Goal: Task Accomplishment & Management: Complete application form

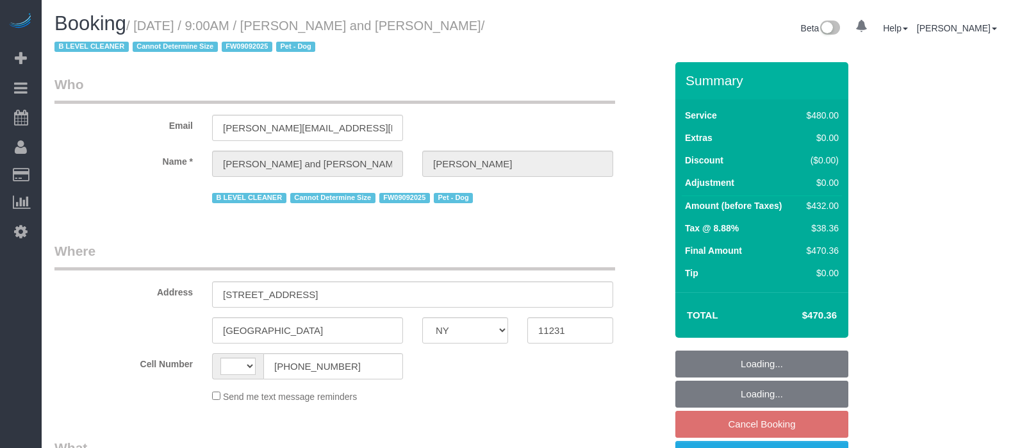
select select "NY"
select select "spot2"
select select "string:[GEOGRAPHIC_DATA]"
select select "object:1202"
select select "string:stripe-pm_1Fy8G54VGloSiKo73PStrBvB"
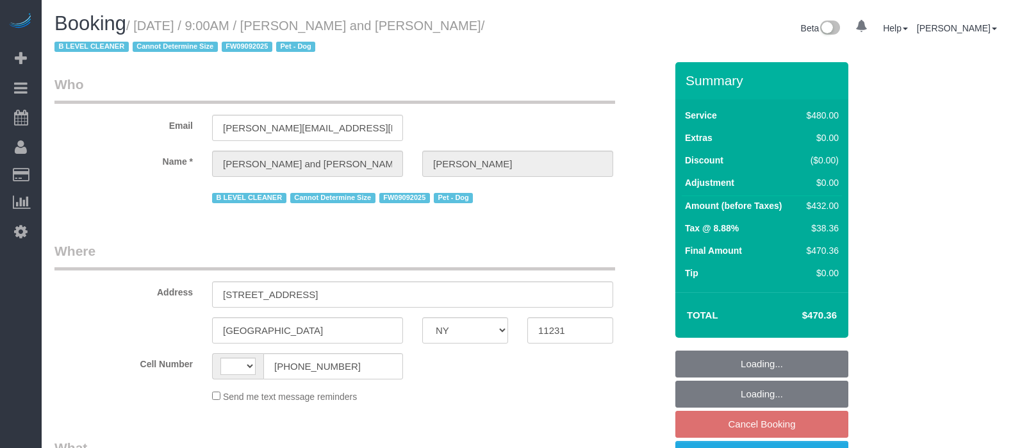
select select "2"
select select "180"
select select "number:57"
select select "number:72"
select select "number:13"
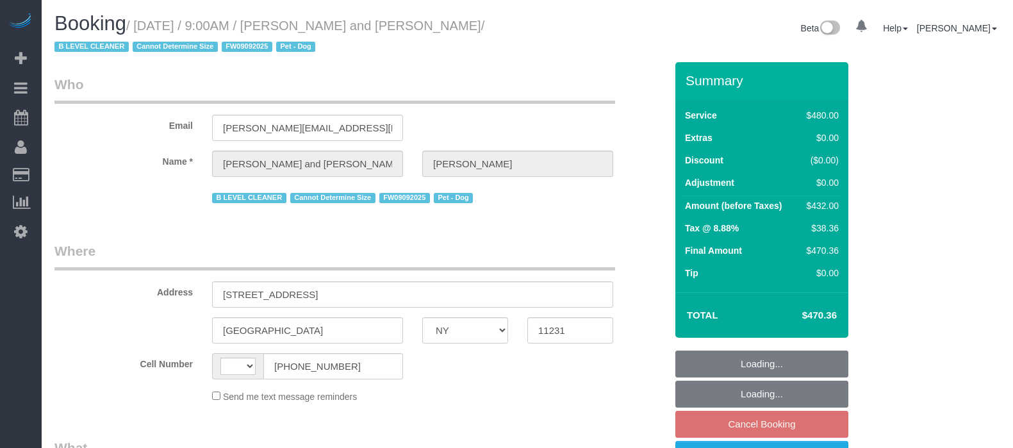
select select "number:5"
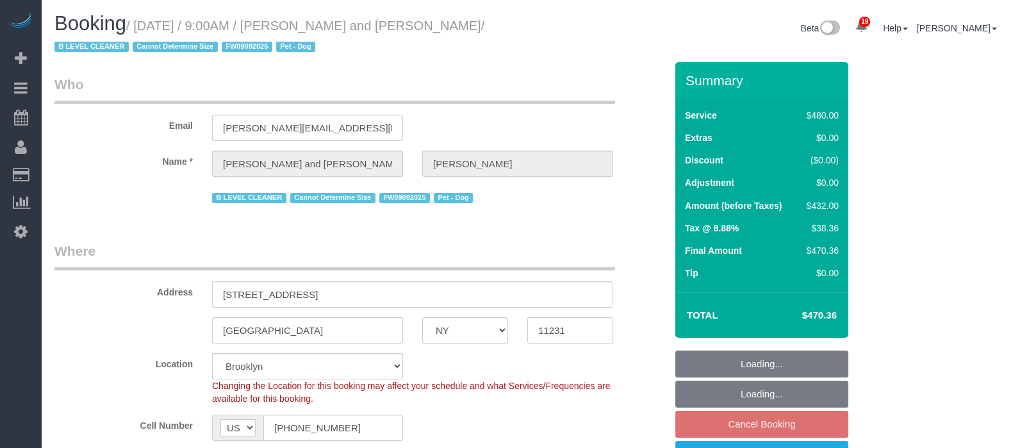
select select "object:1807"
select select "spot62"
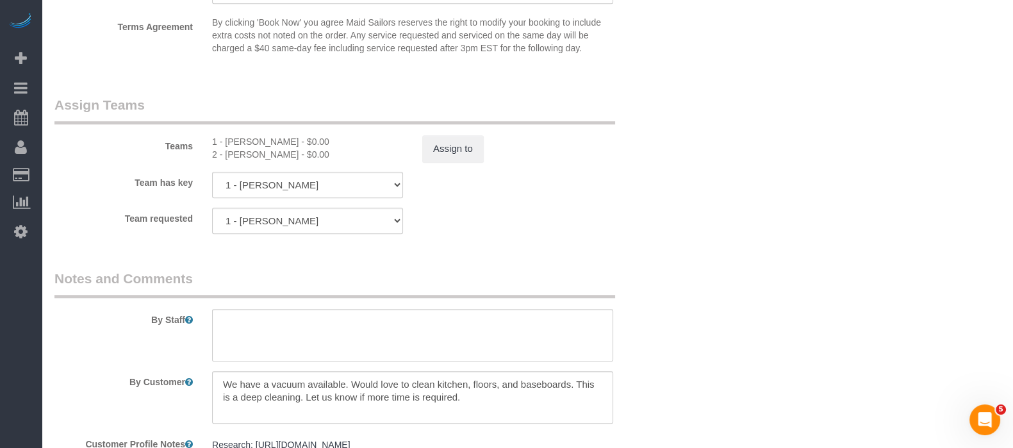
scroll to position [1356, 0]
